Goal: Entertainment & Leisure: Browse casually

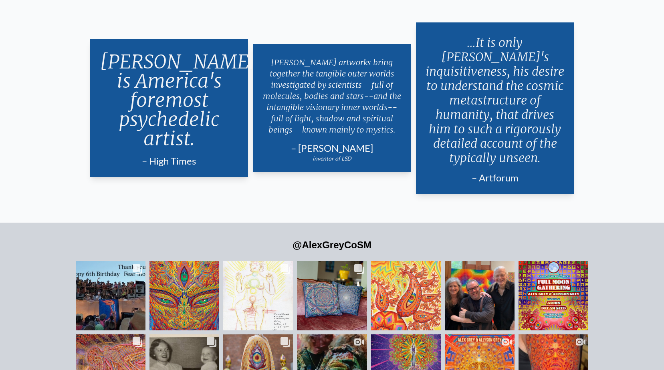
scroll to position [1920, 0]
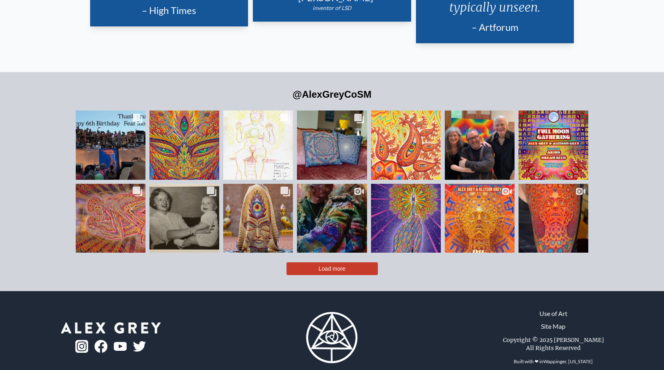
click at [314, 263] on button "Load more" at bounding box center [332, 269] width 91 height 13
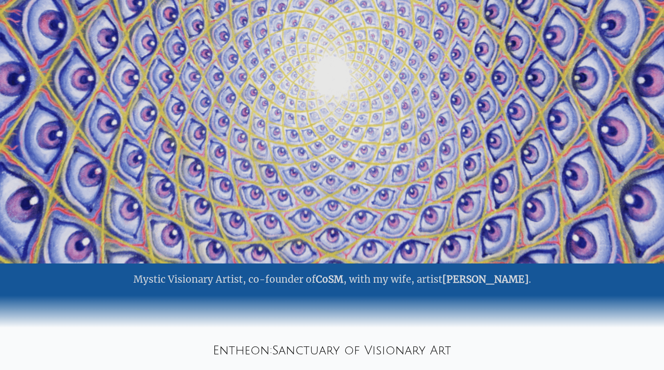
scroll to position [0, 0]
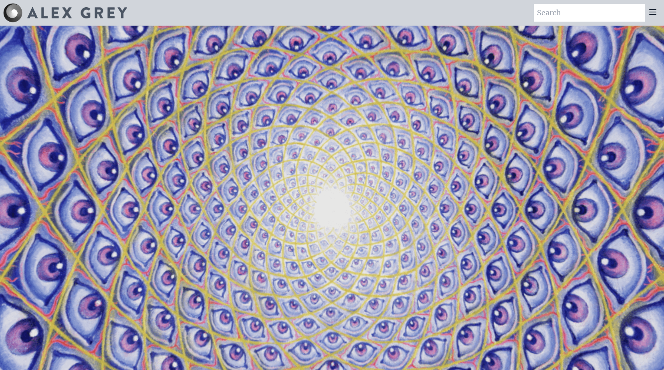
click at [650, 10] on icon at bounding box center [653, 12] width 10 height 10
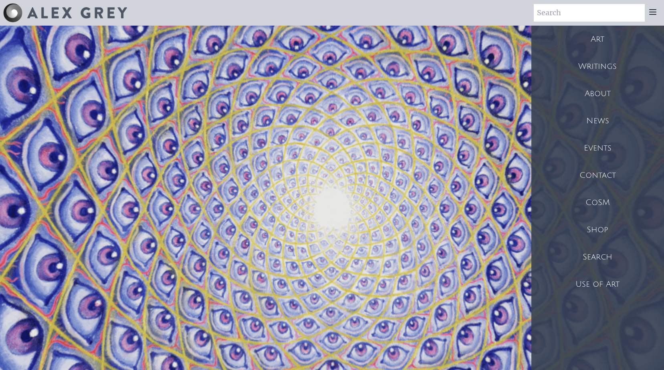
click at [605, 35] on div "Art" at bounding box center [598, 39] width 133 height 27
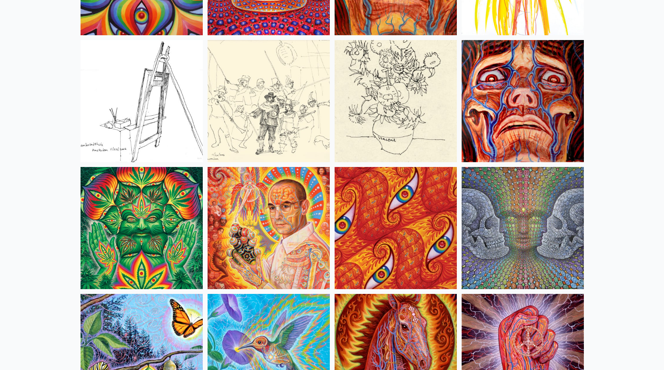
scroll to position [3849, 0]
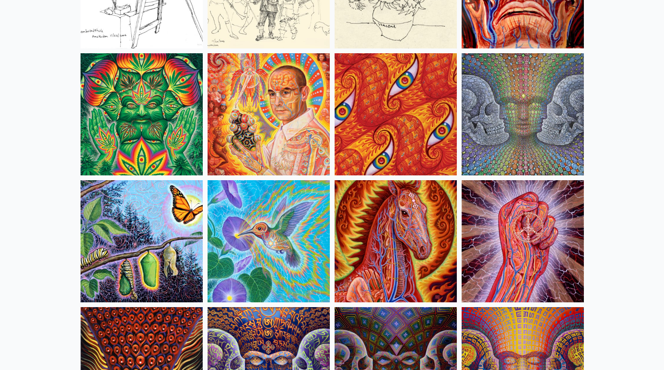
drag, startPoint x: 364, startPoint y: 105, endPoint x: 340, endPoint y: 31, distance: 77.9
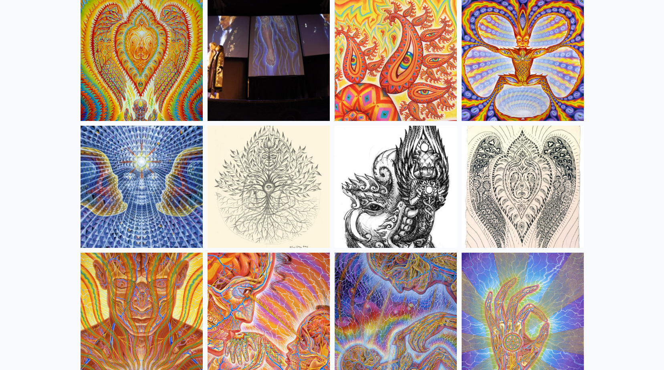
scroll to position [4450, 0]
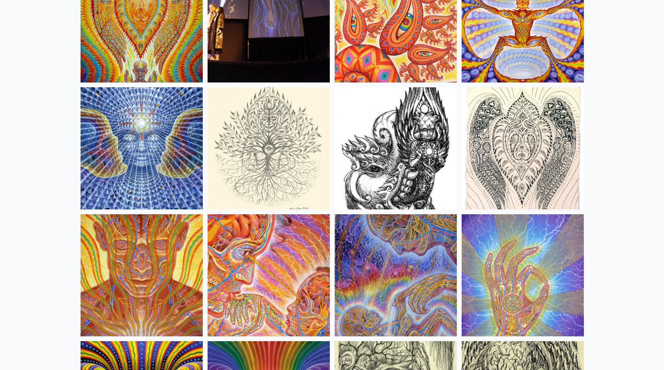
click at [138, 143] on img at bounding box center [142, 148] width 122 height 122
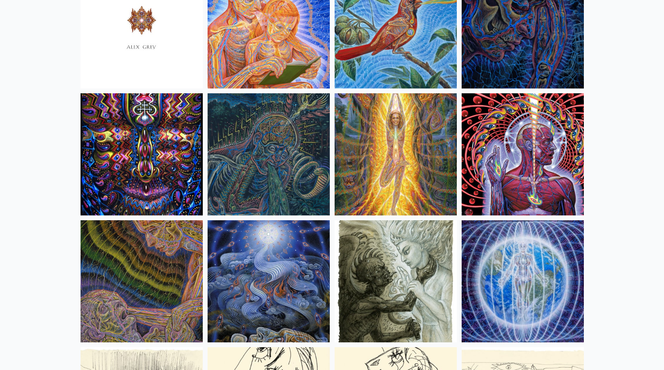
scroll to position [4971, 0]
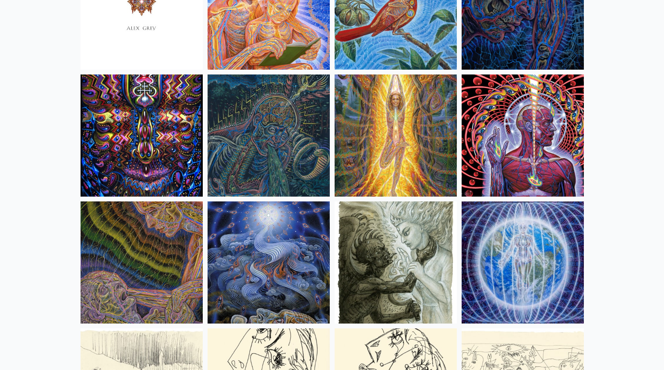
drag, startPoint x: 271, startPoint y: 274, endPoint x: 273, endPoint y: 268, distance: 6.2
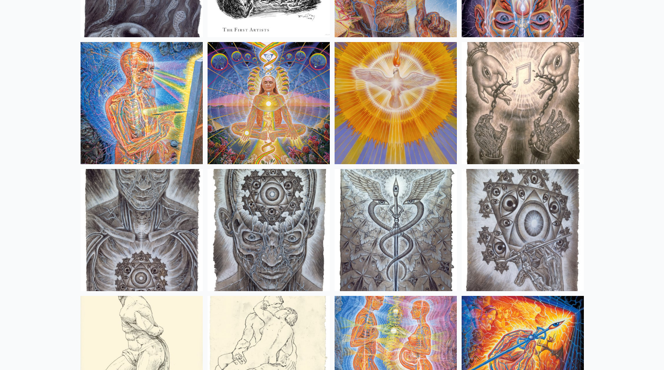
scroll to position [5733, 0]
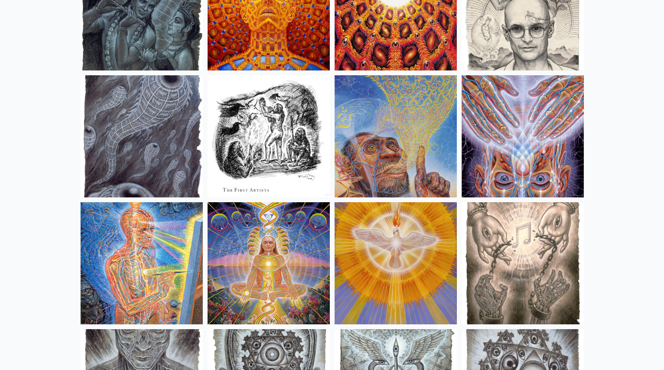
click at [155, 144] on img at bounding box center [142, 136] width 122 height 122
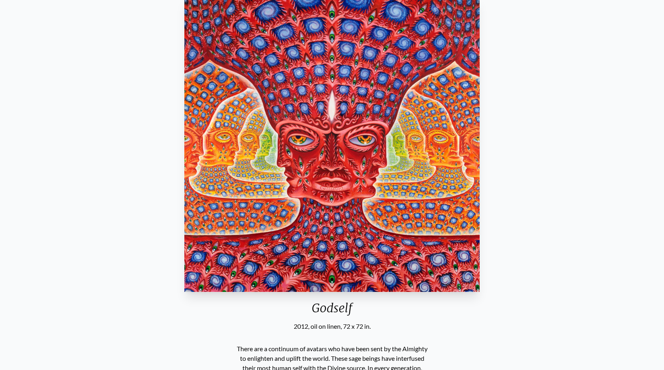
scroll to position [40, 0]
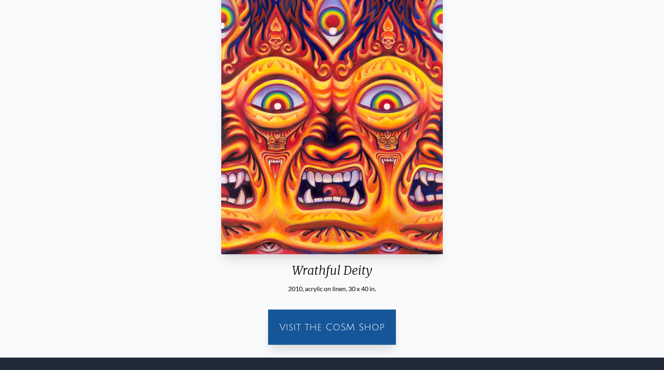
scroll to position [120, 0]
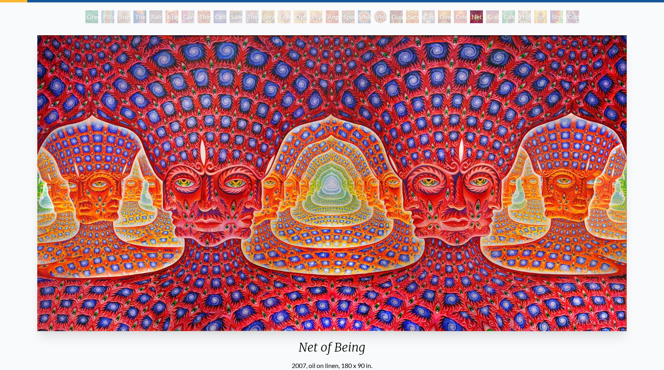
scroll to position [80, 0]
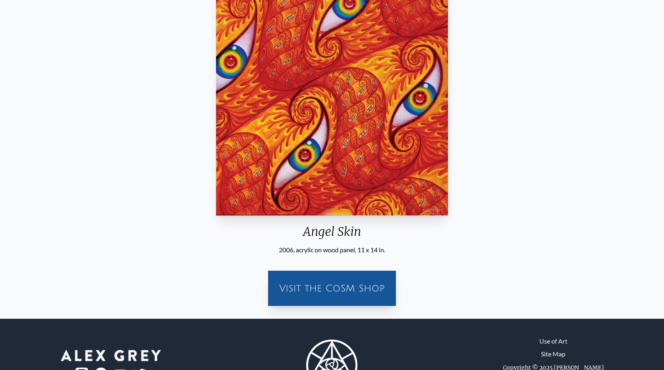
scroll to position [158, 0]
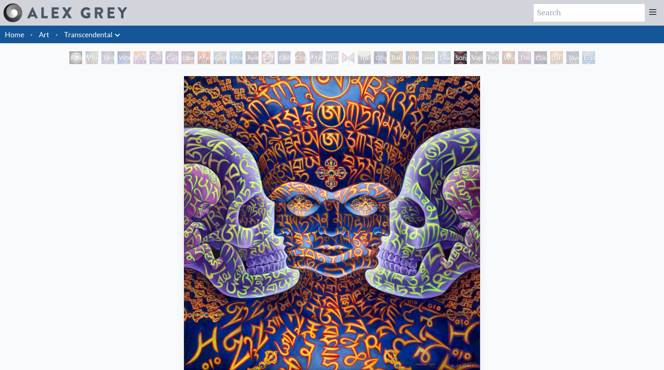
scroll to position [40, 0]
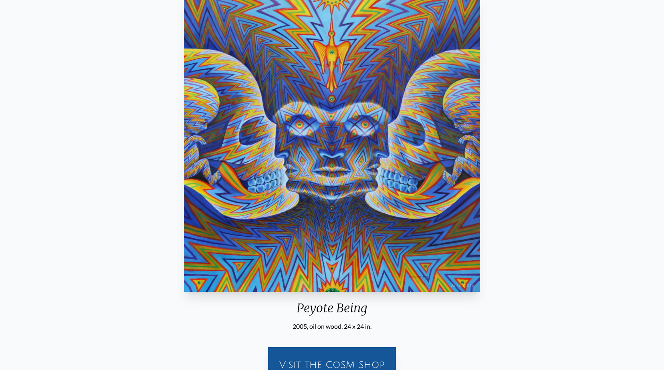
scroll to position [40, 0]
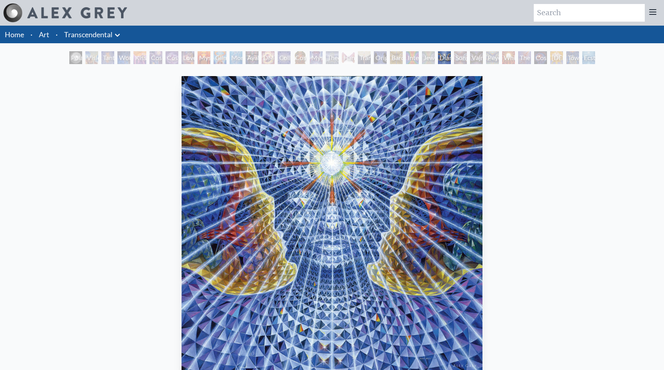
scroll to position [40, 0]
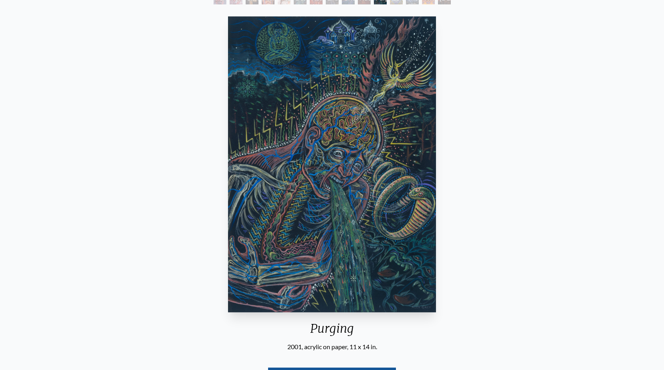
scroll to position [40, 0]
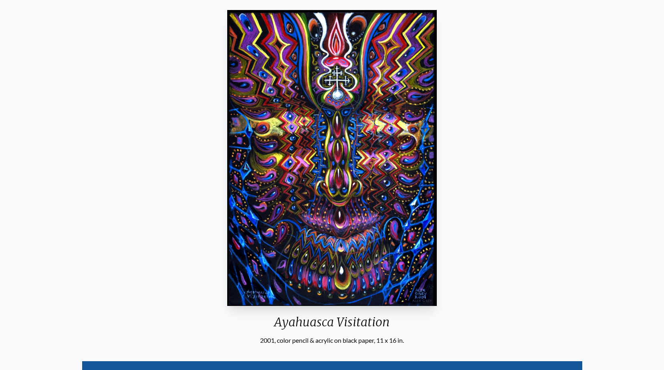
scroll to position [80, 0]
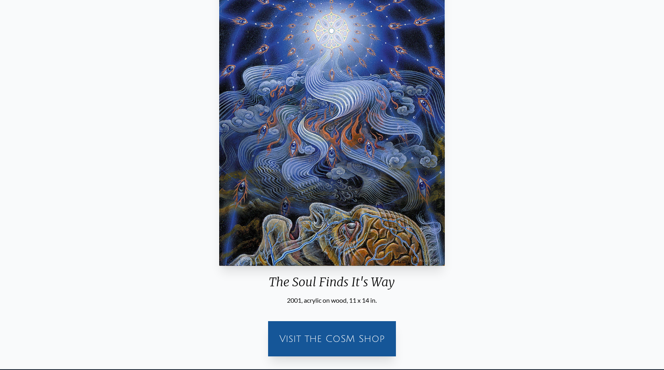
scroll to position [120, 0]
